Goal: Find specific page/section: Find specific page/section

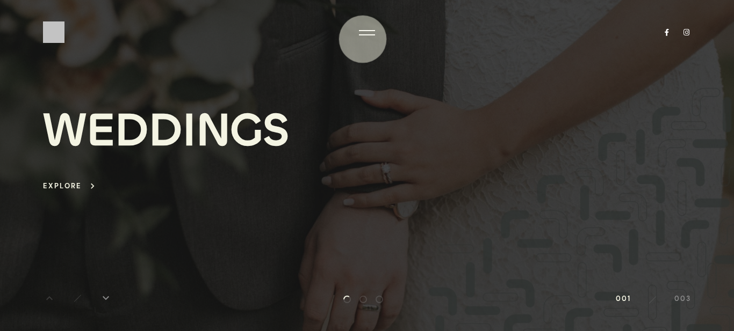
click at [363, 36] on div at bounding box center [367, 32] width 16 height 11
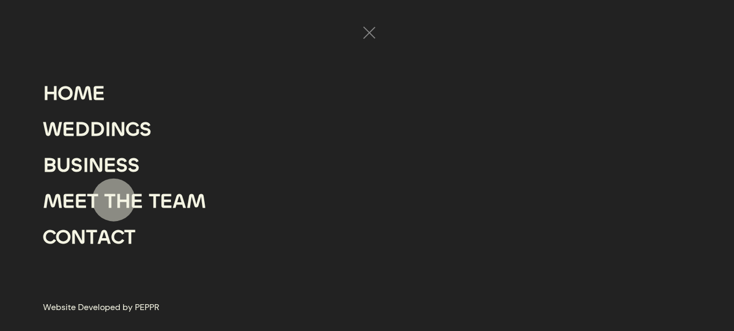
click at [115, 201] on div "H" at bounding box center [122, 202] width 15 height 36
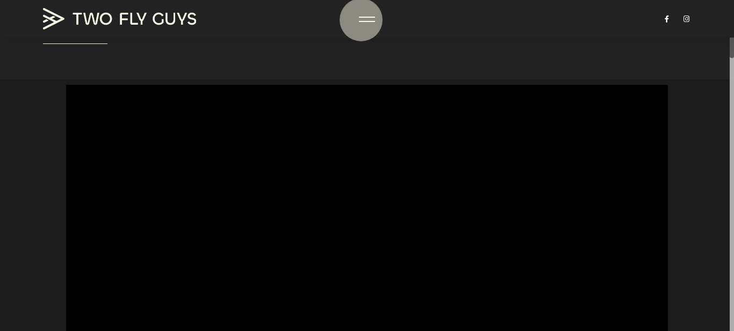
click at [361, 21] on div at bounding box center [367, 21] width 16 height 1
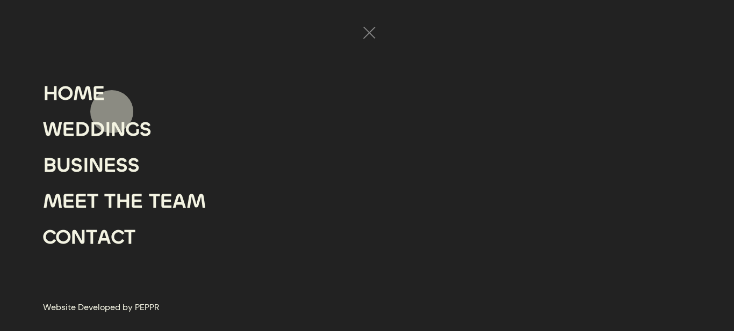
click at [95, 137] on div "D" at bounding box center [97, 130] width 15 height 36
